Goal: Information Seeking & Learning: Learn about a topic

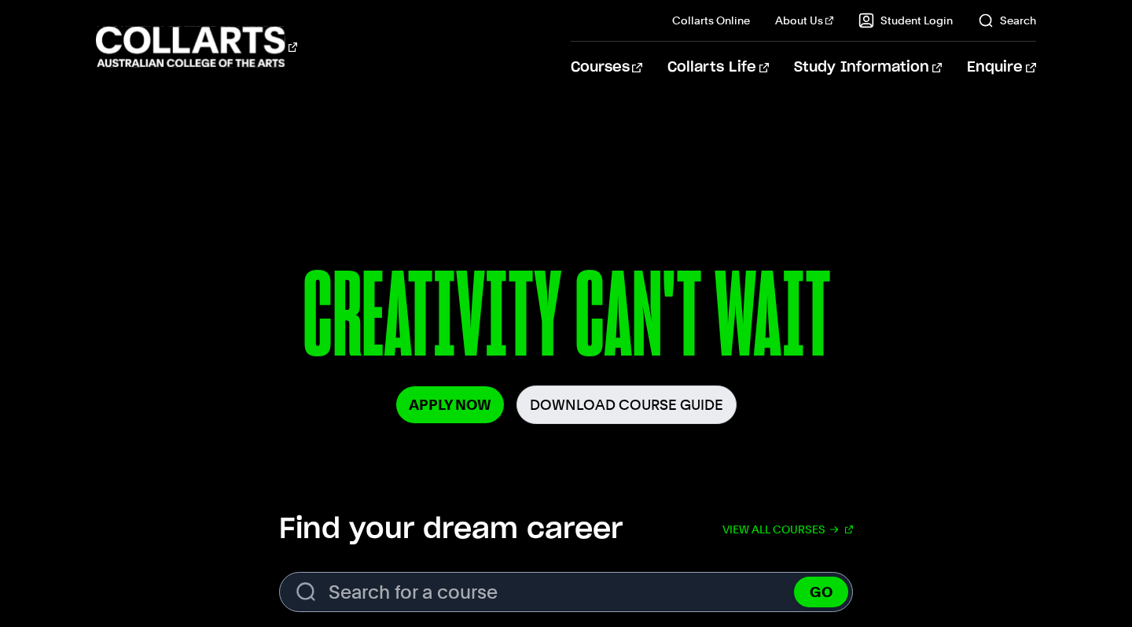
scroll to position [119, 0]
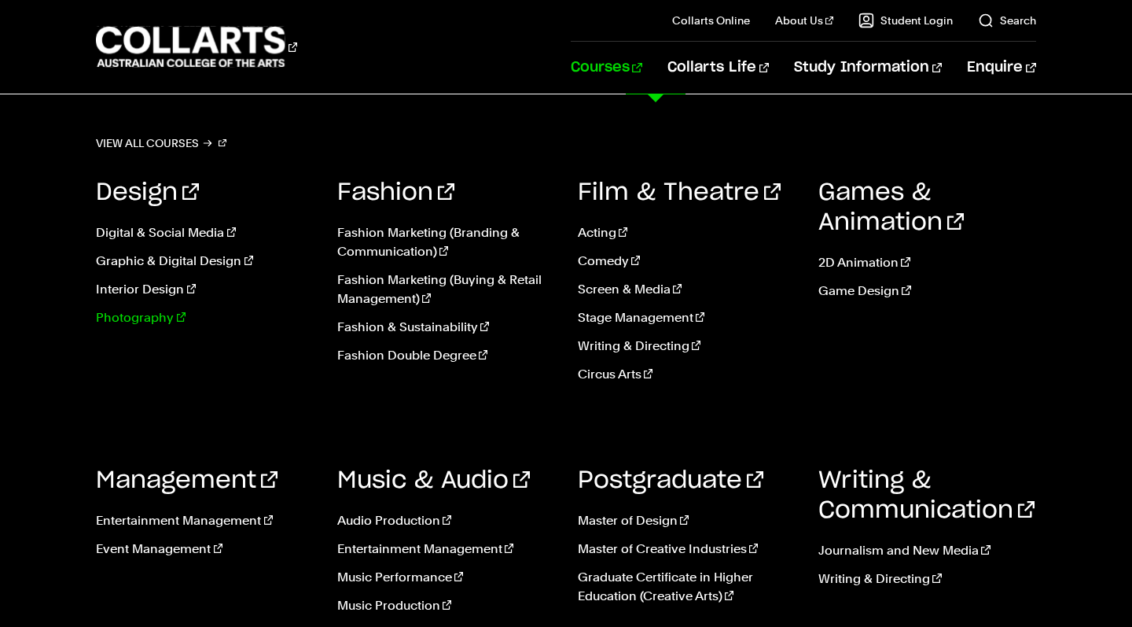
click at [146, 325] on link "Photography" at bounding box center [204, 317] width 217 height 19
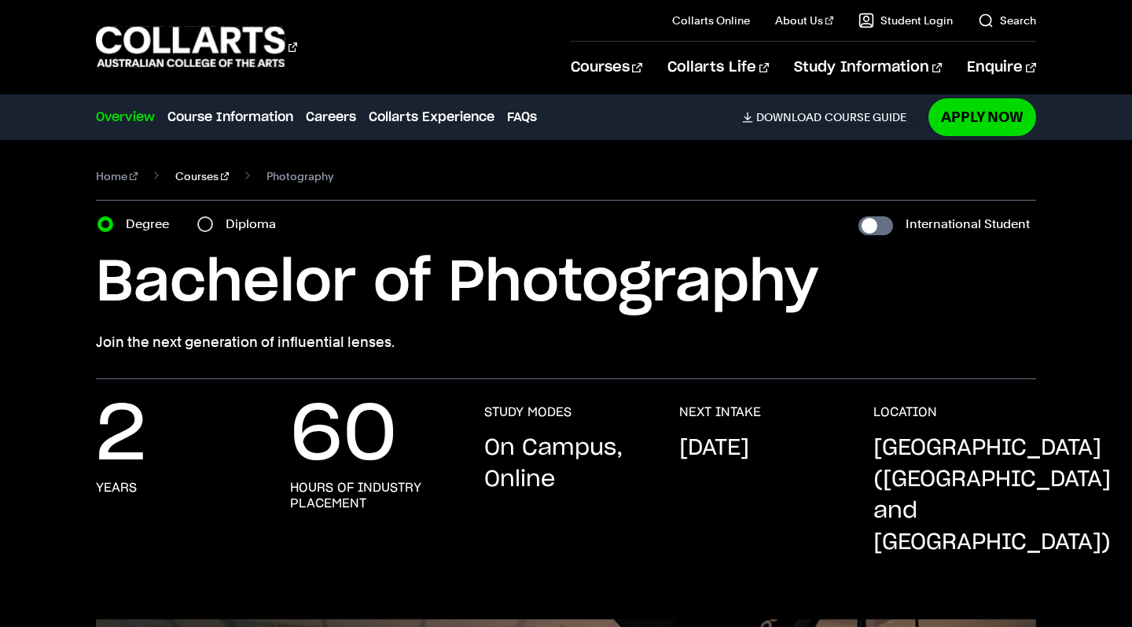
click at [197, 180] on link "Courses" at bounding box center [201, 176] width 53 height 22
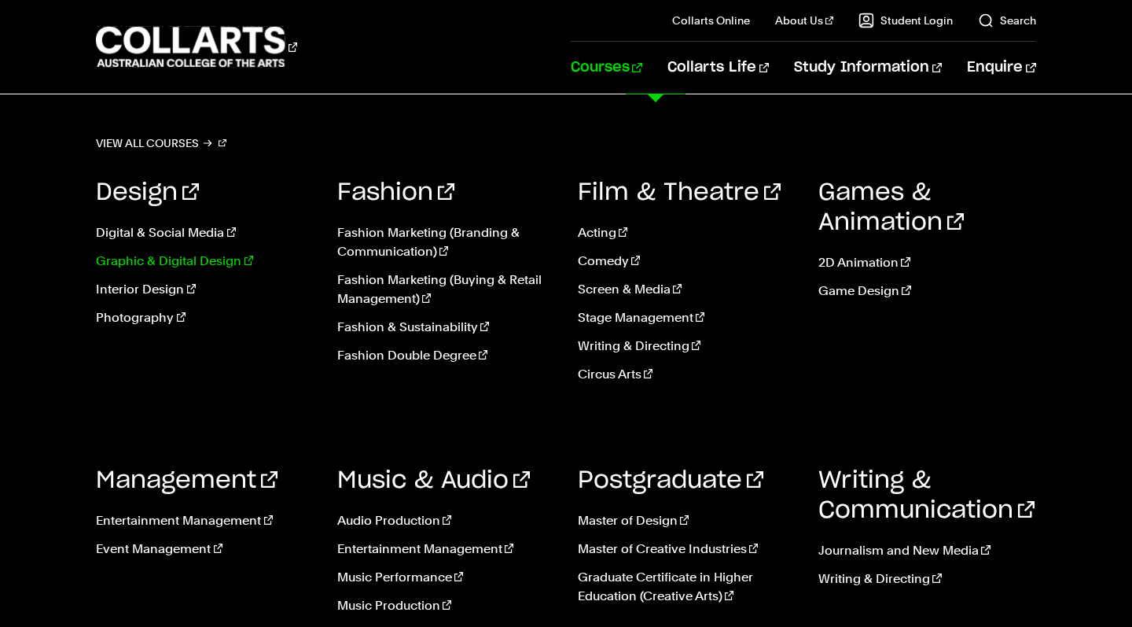
click at [170, 263] on link "Graphic & Digital Design" at bounding box center [204, 261] width 217 height 19
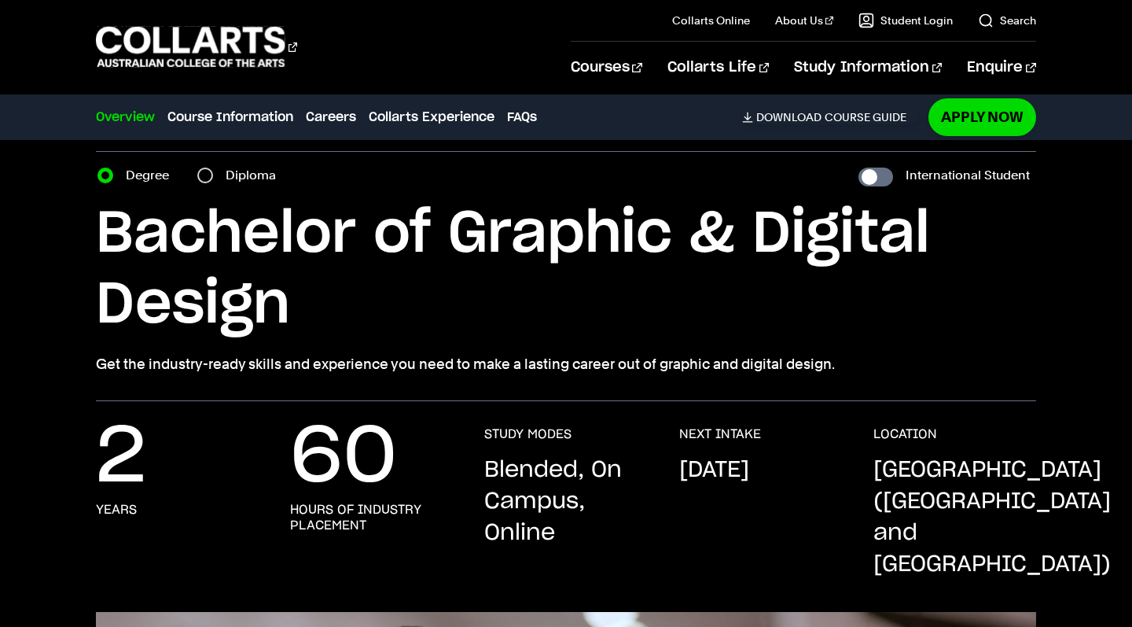
scroll to position [53, 0]
